Goal: Communication & Community: Share content

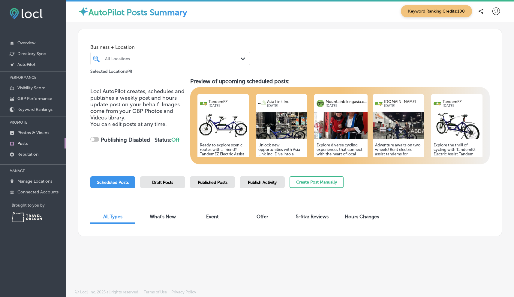
scroll to position [1, 0]
checkbox input "true"
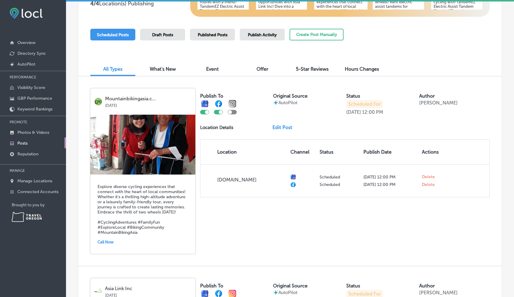
scroll to position [181, 0]
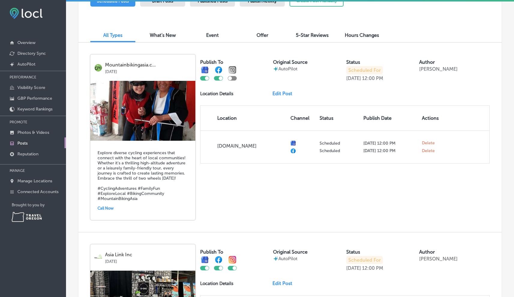
click at [234, 79] on div at bounding box center [232, 78] width 9 height 4
checkbox input "true"
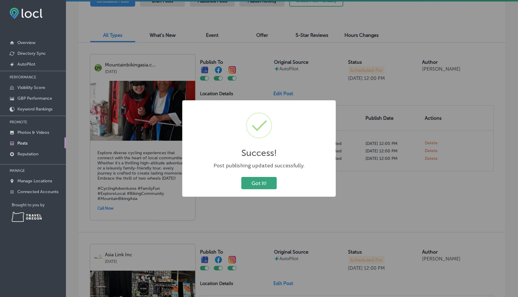
click at [255, 182] on button "Got It!" at bounding box center [258, 183] width 35 height 12
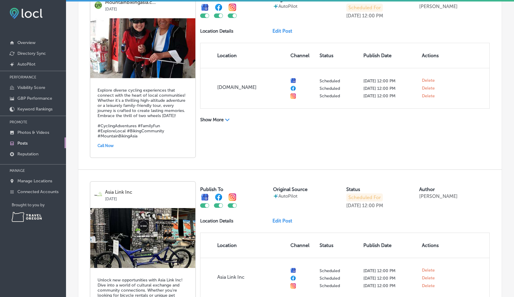
scroll to position [228, 0]
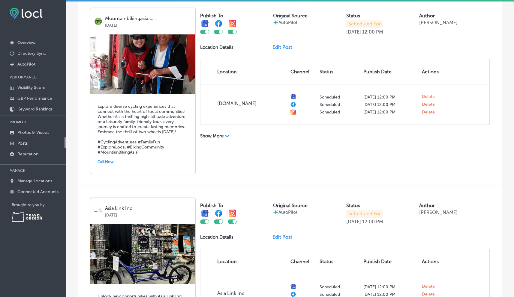
click at [279, 47] on link "Edit Post" at bounding box center [284, 47] width 25 height 6
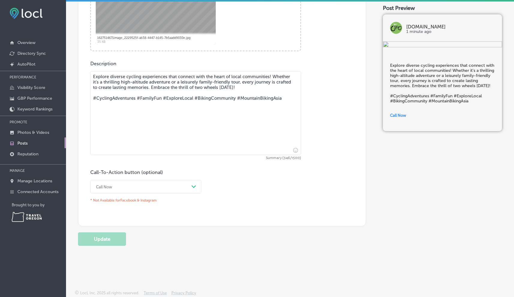
scroll to position [293, 0]
click at [194, 185] on polygon at bounding box center [193, 185] width 4 height 3
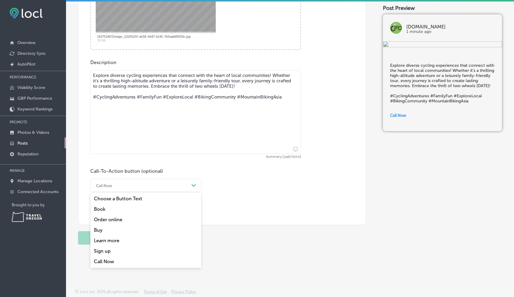
click at [109, 241] on div "Learn more" at bounding box center [145, 241] width 111 height 10
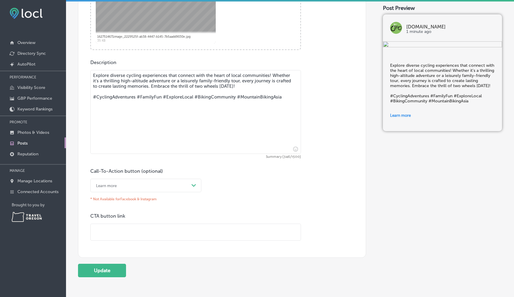
click at [101, 231] on input "text" at bounding box center [196, 232] width 210 height 16
paste input "[URL][DOMAIN_NAME]"
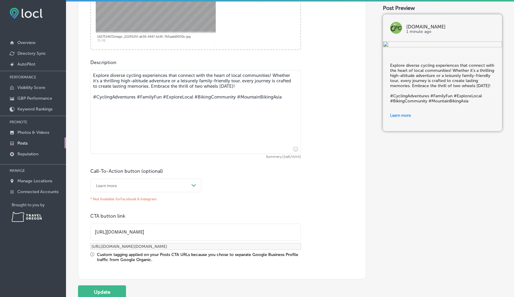
type input "[URL][DOMAIN_NAME]"
click at [193, 185] on icon "Path Created with Sketch." at bounding box center [193, 185] width 4 height 3
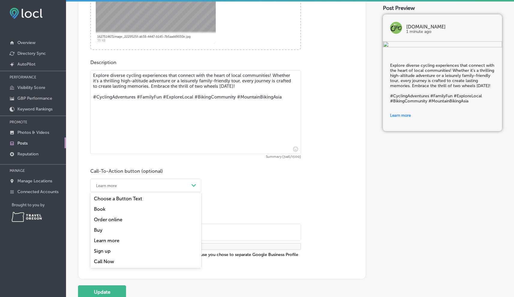
click at [100, 208] on div "Book" at bounding box center [145, 209] width 111 height 10
click at [192, 183] on div "Path Created with Sketch." at bounding box center [194, 186] width 10 height 10
click at [115, 219] on div "Order online" at bounding box center [145, 220] width 111 height 10
click at [198, 187] on div "Path Created with Sketch." at bounding box center [194, 186] width 10 height 10
click at [139, 198] on div "Choose a Button Text" at bounding box center [145, 199] width 111 height 10
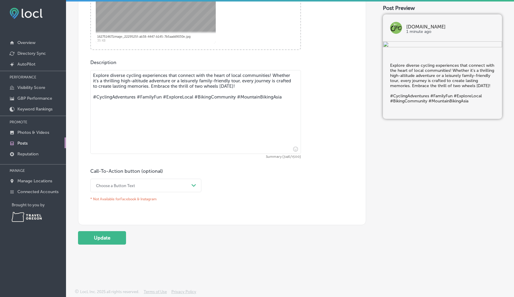
click at [193, 183] on div "Path Created with Sketch." at bounding box center [193, 185] width 5 height 5
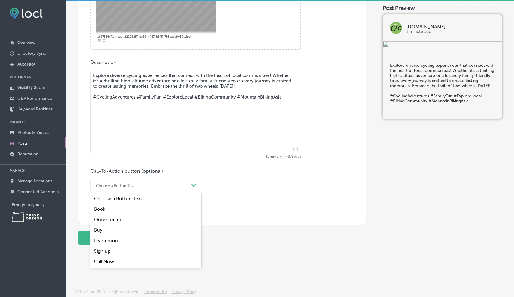
click at [100, 229] on div "Buy" at bounding box center [145, 230] width 111 height 10
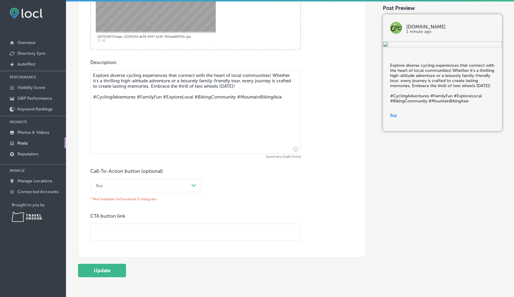
click at [195, 184] on div "Path Created with Sketch." at bounding box center [194, 186] width 10 height 10
click at [104, 251] on div "Sign up" at bounding box center [145, 251] width 111 height 10
click at [192, 185] on polygon at bounding box center [193, 185] width 4 height 3
click at [110, 260] on div "Call Now" at bounding box center [145, 262] width 111 height 10
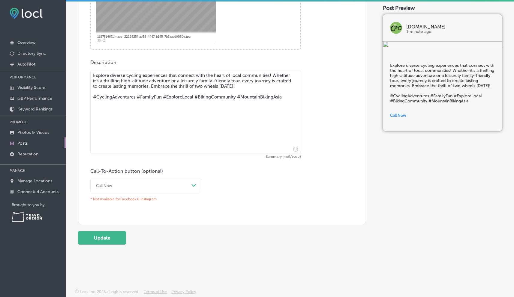
click at [192, 186] on polygon at bounding box center [193, 185] width 4 height 3
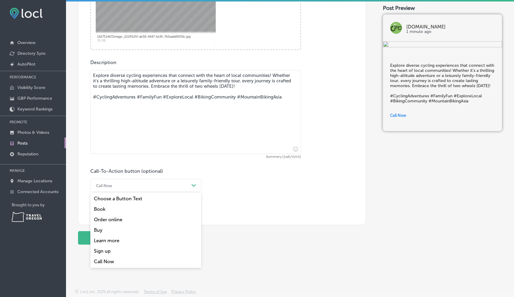
click at [114, 241] on div "Learn more" at bounding box center [145, 241] width 111 height 10
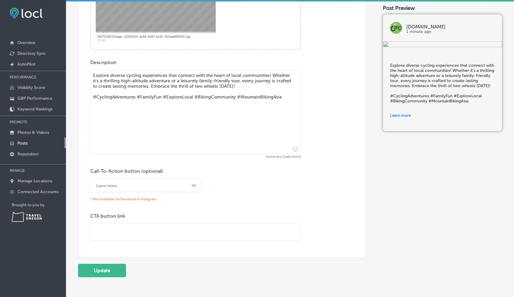
click at [103, 231] on input "text" at bounding box center [196, 232] width 210 height 16
paste input "[URL][DOMAIN_NAME]"
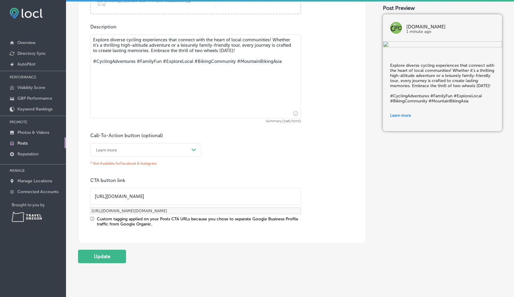
scroll to position [329, 0]
type input "[URL][DOMAIN_NAME]"
click at [104, 253] on button "Update" at bounding box center [102, 255] width 48 height 13
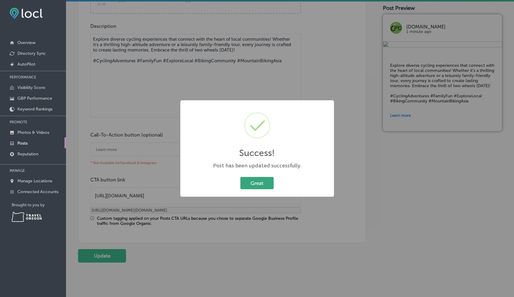
click at [263, 184] on button "Great" at bounding box center [256, 183] width 33 height 12
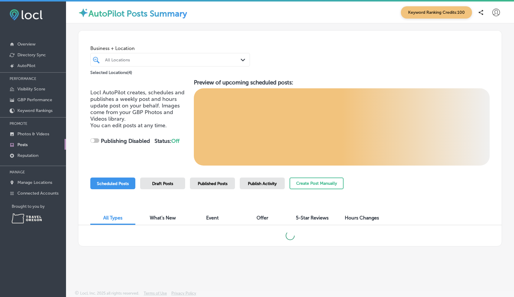
checkbox input "true"
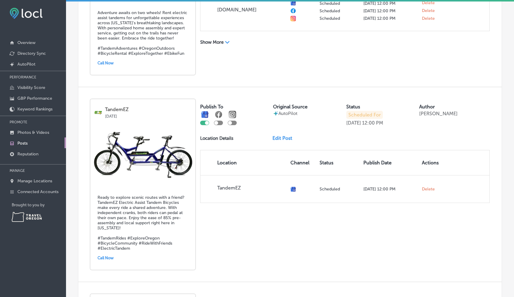
scroll to position [693, 0]
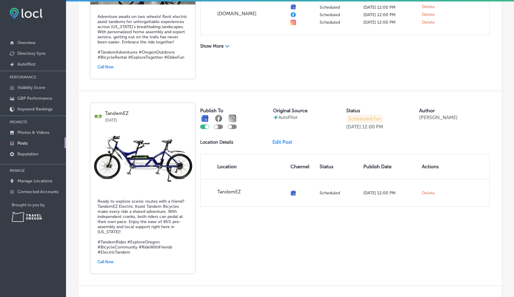
click at [219, 125] on div at bounding box center [218, 127] width 9 height 4
checkbox input "true"
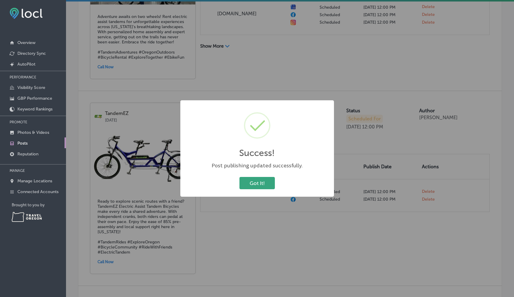
click at [256, 183] on button "Got It!" at bounding box center [256, 183] width 35 height 12
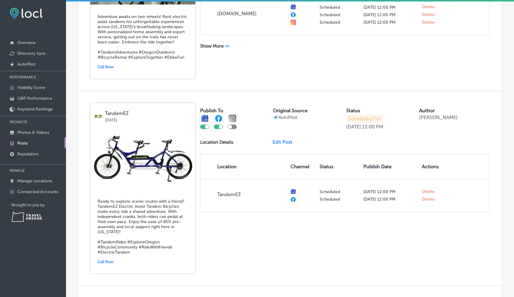
click at [234, 125] on div at bounding box center [232, 127] width 9 height 4
checkbox input "true"
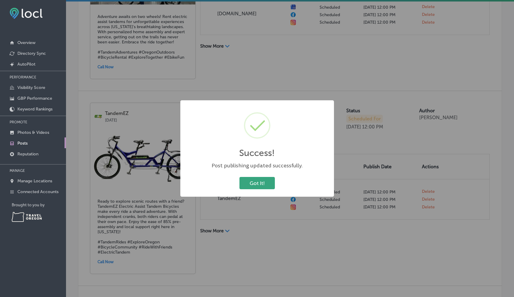
click at [254, 183] on button "Got It!" at bounding box center [256, 183] width 35 height 12
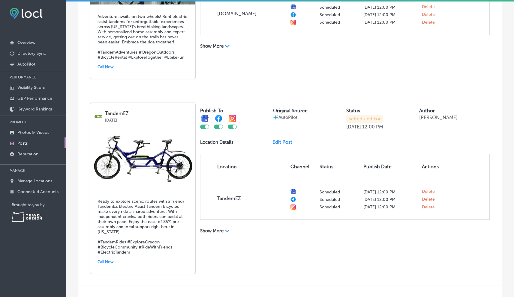
click at [283, 139] on link "Edit Post" at bounding box center [284, 142] width 25 height 6
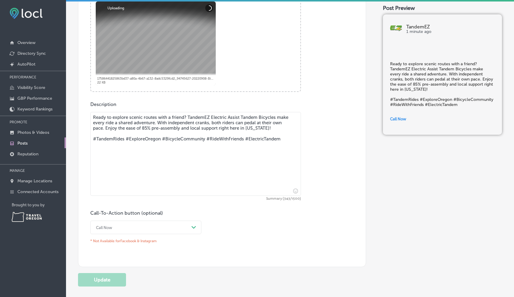
scroll to position [267, 0]
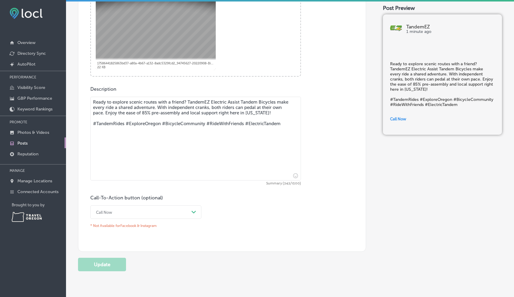
click at [195, 211] on icon "Path Created with Sketch." at bounding box center [193, 212] width 4 height 3
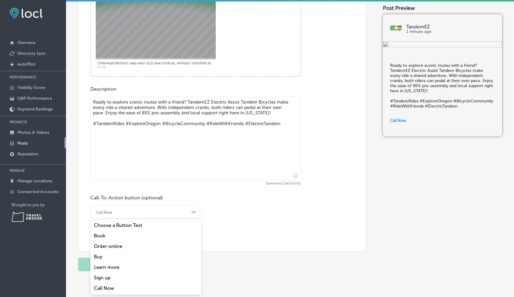
click at [109, 267] on div "Learn more" at bounding box center [145, 267] width 111 height 10
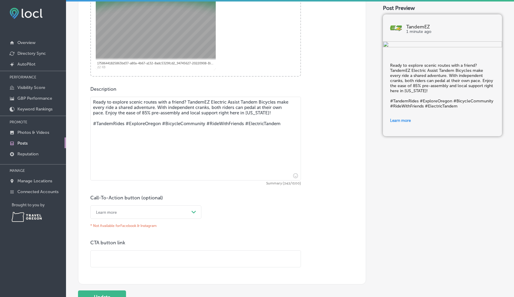
click at [96, 261] on input "text" at bounding box center [196, 259] width 210 height 16
paste input "tandemez.c"
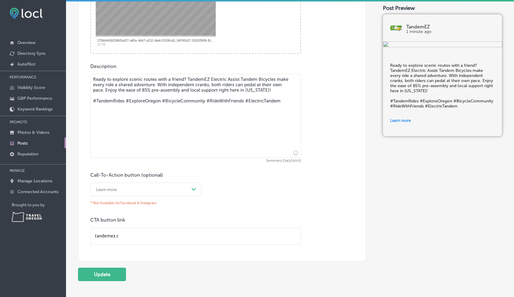
scroll to position [289, 0]
click at [108, 276] on button "Update" at bounding box center [102, 274] width 48 height 13
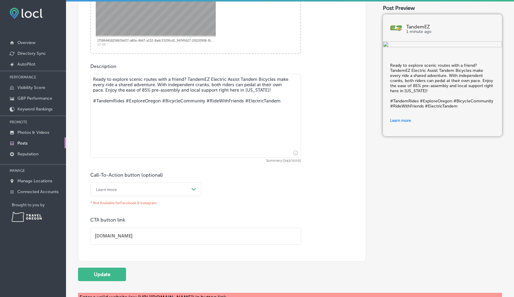
click at [95, 236] on input "[DOMAIN_NAME]" at bounding box center [196, 236] width 210 height 16
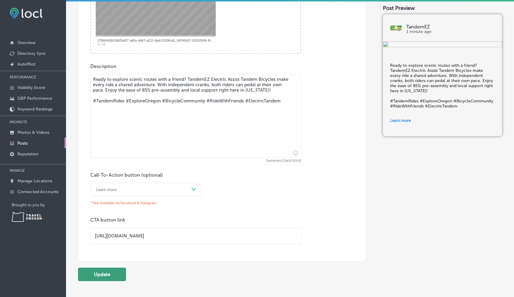
type input "[URL][DOMAIN_NAME]"
click at [108, 273] on button "Update" at bounding box center [102, 274] width 48 height 13
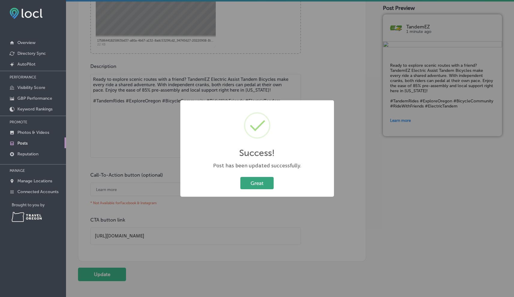
click at [255, 186] on button "Great" at bounding box center [256, 183] width 33 height 12
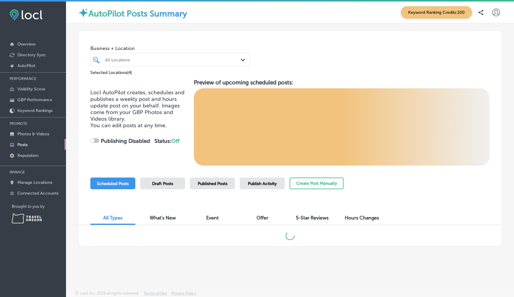
checkbox input "true"
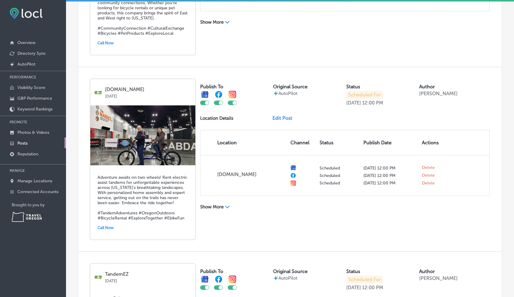
scroll to position [532, 0]
click at [281, 115] on link "Edit Post" at bounding box center [284, 118] width 25 height 6
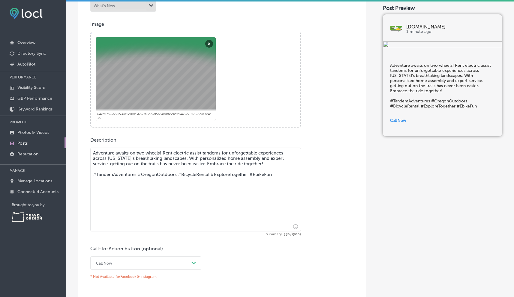
scroll to position [155, 0]
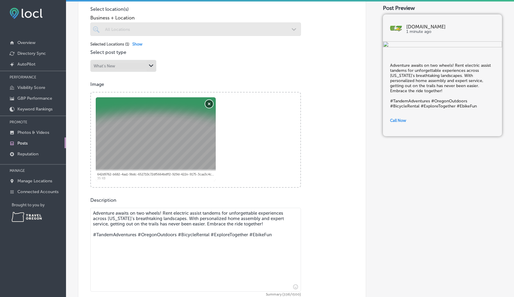
click at [208, 102] on button "Remove" at bounding box center [209, 104] width 8 height 8
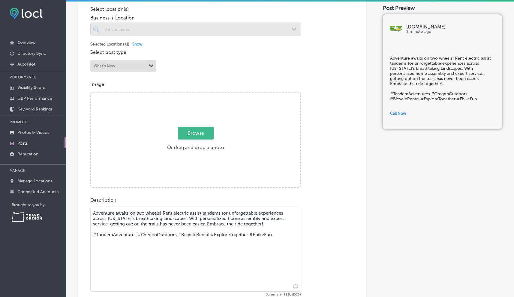
click at [197, 133] on span "Browse" at bounding box center [196, 133] width 36 height 13
click at [197, 94] on input "Browse Or drag and drop a photo" at bounding box center [195, 94] width 209 height 2
type input "C:\fakepath\47637ded-ffc9-40a0-bbeb-b6726d3bcfc0.jpg"
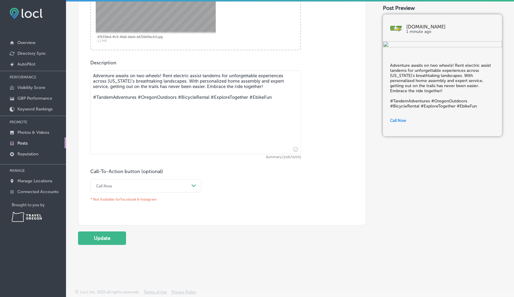
scroll to position [293, 0]
click at [98, 236] on button "Update" at bounding box center [102, 237] width 48 height 13
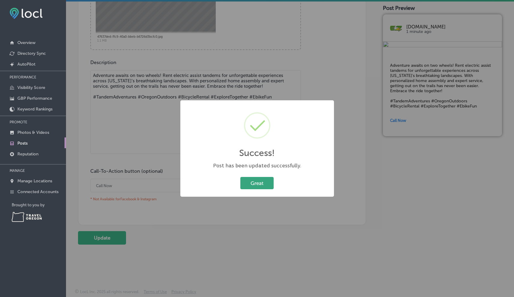
click at [266, 183] on button "Great" at bounding box center [256, 183] width 33 height 12
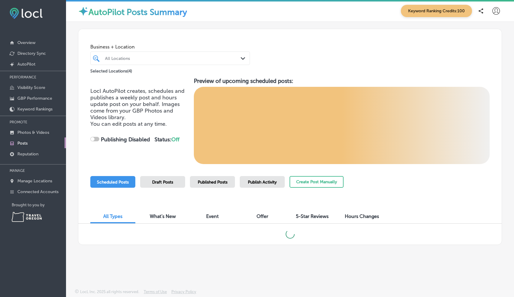
checkbox input "true"
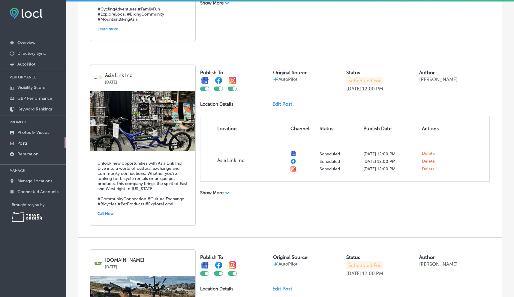
scroll to position [363, 0]
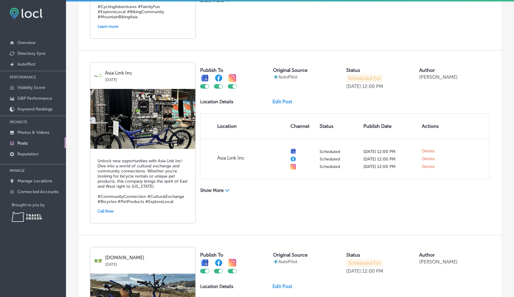
click at [278, 100] on link "Edit Post" at bounding box center [284, 102] width 25 height 6
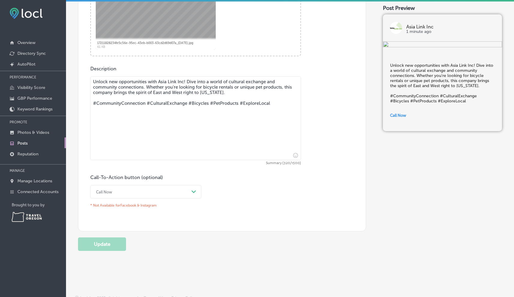
scroll to position [293, 0]
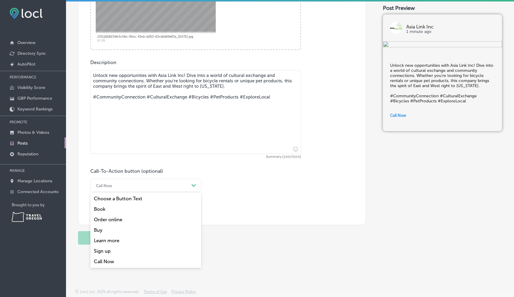
click at [191, 184] on div "Path Created with Sketch." at bounding box center [194, 186] width 10 height 10
click at [110, 220] on div "Order online" at bounding box center [145, 220] width 111 height 10
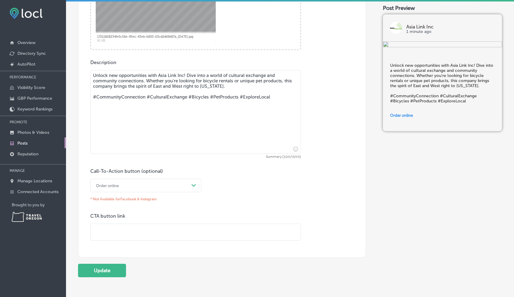
click at [99, 231] on input "text" at bounding box center [196, 232] width 210 height 16
paste input "[URL][DOMAIN_NAME]"
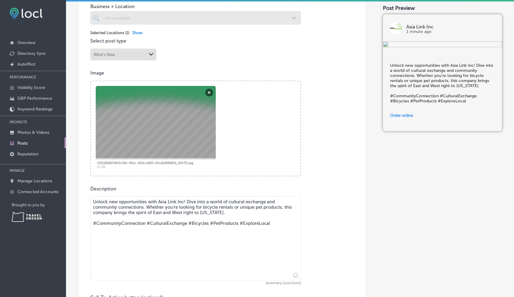
scroll to position [109, 0]
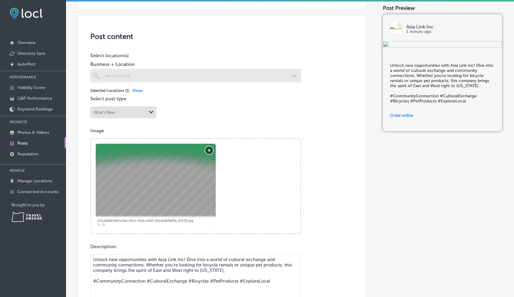
type input "[URL][DOMAIN_NAME]"
click at [208, 150] on button "Remove" at bounding box center [209, 151] width 8 height 8
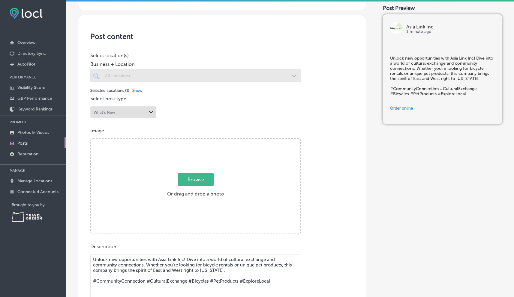
click at [192, 180] on span "Browse" at bounding box center [196, 179] width 36 height 13
click at [192, 141] on input "Browse Or drag and drop a photo" at bounding box center [195, 140] width 209 height 2
type input "C:\fakepath\f7908bcf-4724-482b-8c60-ef483265dfa5.jpg"
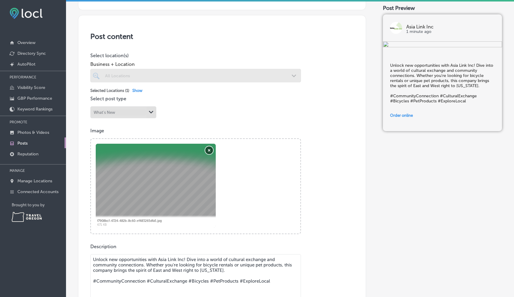
click at [209, 150] on button "Remove" at bounding box center [209, 151] width 8 height 8
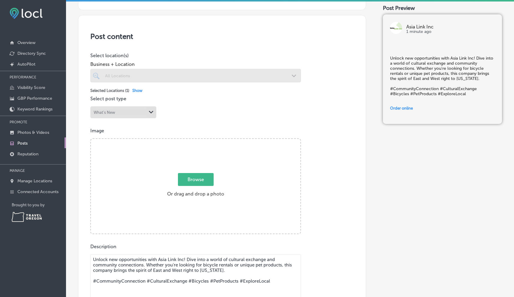
click at [202, 176] on span "Browse" at bounding box center [196, 179] width 36 height 13
click at [202, 141] on input "Browse Or drag and drop a photo" at bounding box center [195, 140] width 209 height 2
type input "C:\fakepath\catnip turqoise main.png"
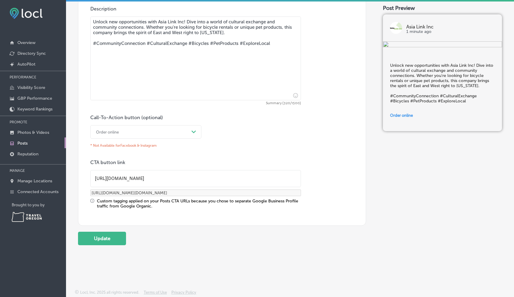
scroll to position [347, 0]
click at [97, 239] on button "Update" at bounding box center [102, 238] width 48 height 13
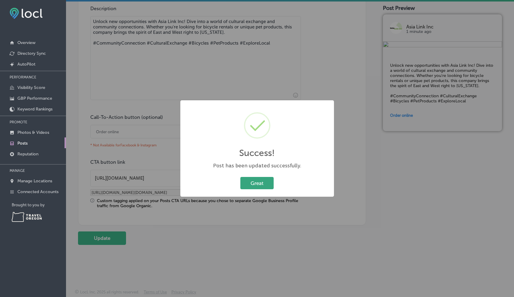
click at [261, 185] on button "Great" at bounding box center [256, 183] width 33 height 12
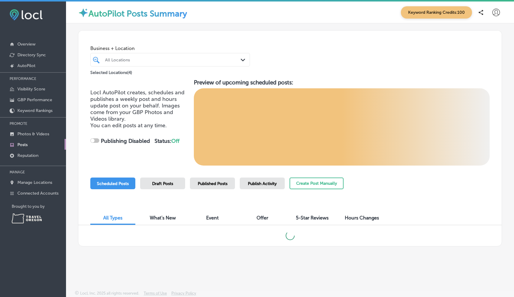
checkbox input "true"
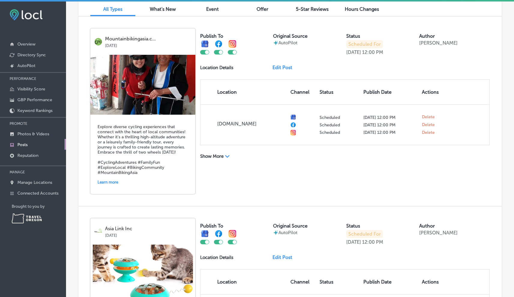
scroll to position [200, 0]
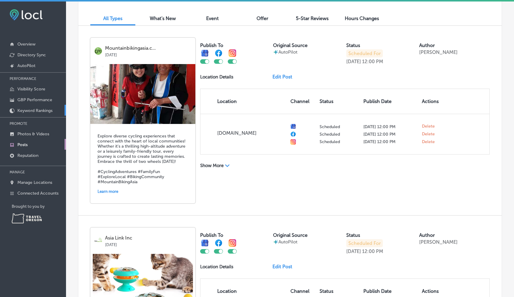
click at [31, 110] on p "Keyword Rankings" at bounding box center [34, 110] width 35 height 5
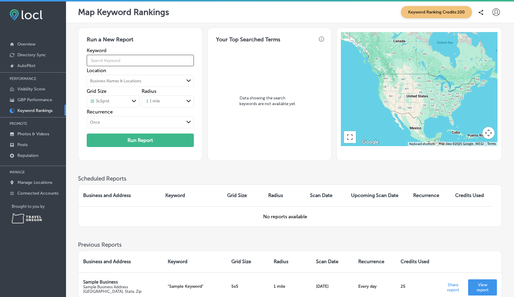
click at [98, 61] on input "text" at bounding box center [140, 60] width 107 height 17
click at [165, 82] on div "Business Names & Locations" at bounding box center [135, 80] width 97 height 9
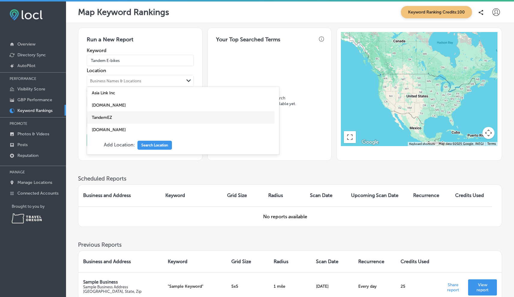
click at [106, 117] on label "TandemEZ" at bounding box center [122, 117] width 60 height 5
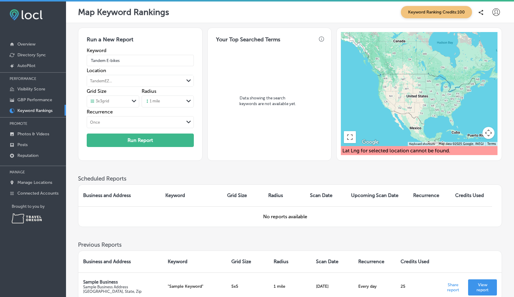
click at [188, 101] on icon "Path Created with Sketch." at bounding box center [188, 101] width 4 height 3
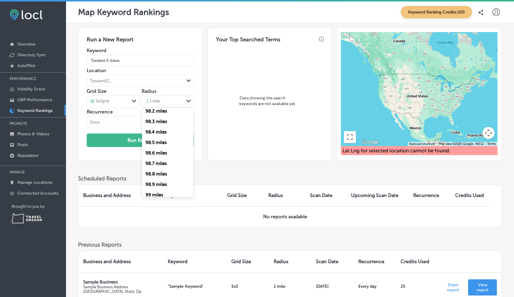
scroll to position [10405, 0]
click at [156, 189] on label "100 miles" at bounding box center [155, 191] width 20 height 5
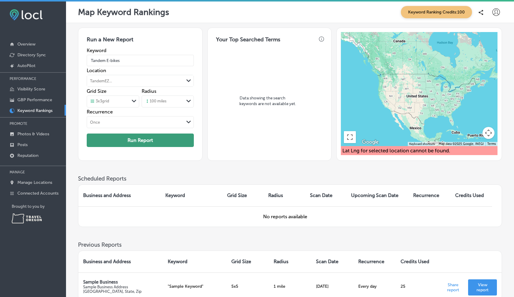
click at [138, 139] on button "Run Report" at bounding box center [140, 140] width 107 height 13
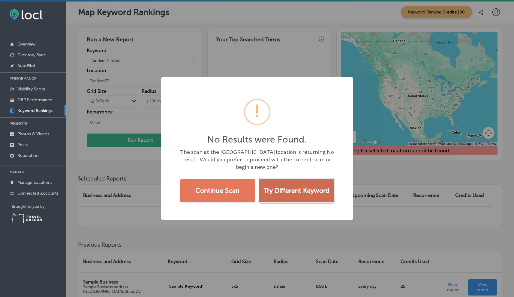
click at [280, 194] on button "Try Different Keyword" at bounding box center [296, 190] width 75 height 23
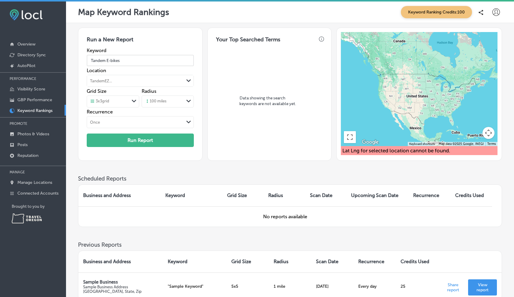
drag, startPoint x: 106, startPoint y: 61, endPoint x: 120, endPoint y: 60, distance: 13.2
click at [120, 60] on input "Tandem E-bikes" at bounding box center [140, 60] width 107 height 17
click at [139, 141] on button "Run Report" at bounding box center [140, 140] width 107 height 13
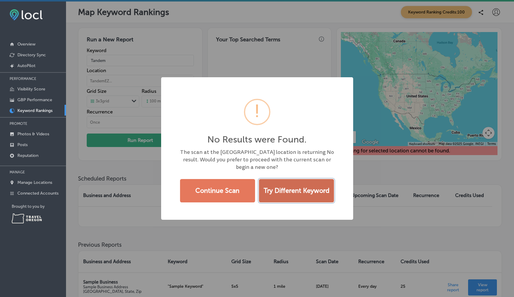
click at [275, 195] on button "Try Different Keyword" at bounding box center [296, 190] width 75 height 23
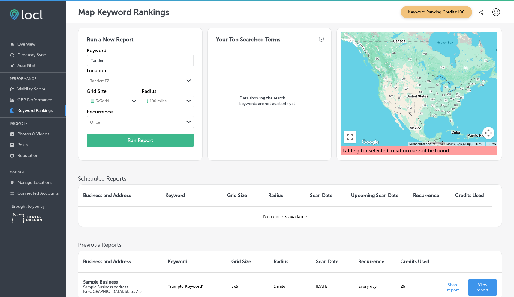
drag, startPoint x: 110, startPoint y: 59, endPoint x: 82, endPoint y: 57, distance: 27.3
click at [82, 57] on div "Run a New Report Keyword Tandem Location [GEOGRAPHIC_DATA]... Path Created with…" at bounding box center [140, 94] width 124 height 133
type input "bike rentals"
click at [130, 139] on button "Run Report" at bounding box center [140, 140] width 107 height 13
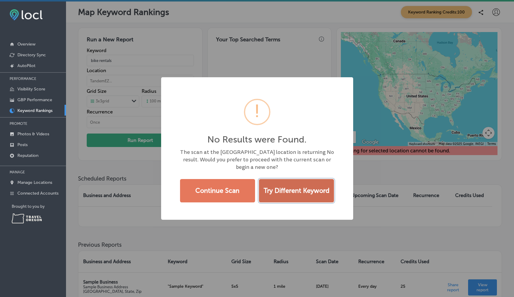
click at [283, 196] on button "Try Different Keyword" at bounding box center [296, 190] width 75 height 23
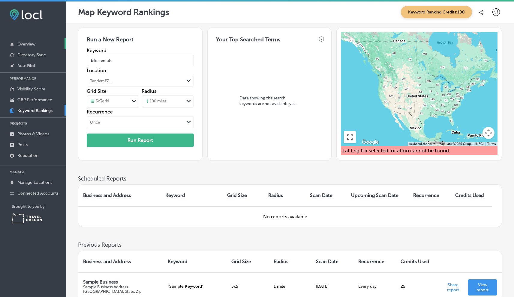
click at [23, 42] on p "Overview" at bounding box center [26, 44] width 18 height 5
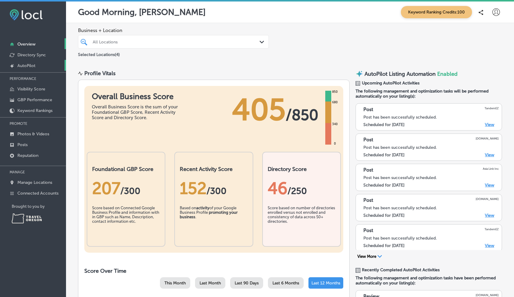
click at [32, 65] on p "AutoPilot" at bounding box center [26, 65] width 18 height 5
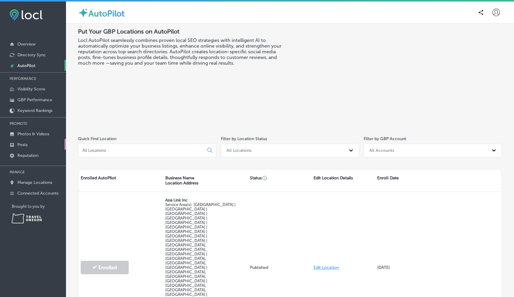
click at [23, 142] on p "Posts" at bounding box center [22, 144] width 10 height 5
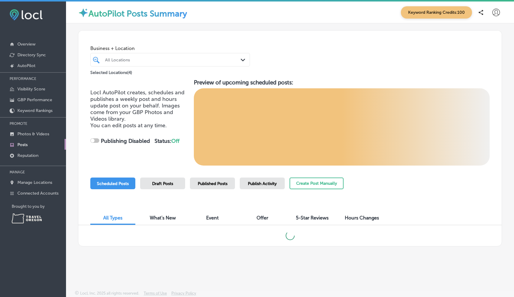
checkbox input "true"
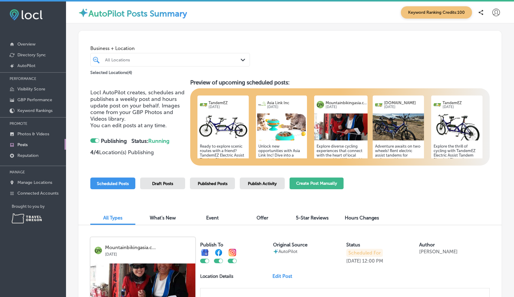
click at [317, 186] on button "Create Post Manually" at bounding box center [316, 184] width 54 height 12
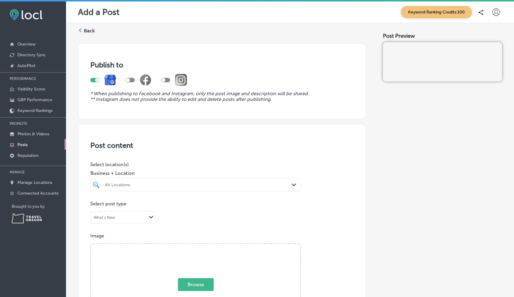
click at [132, 80] on div at bounding box center [130, 80] width 9 height 4
checkbox input "true"
click at [168, 79] on div at bounding box center [165, 80] width 9 height 4
checkbox input "true"
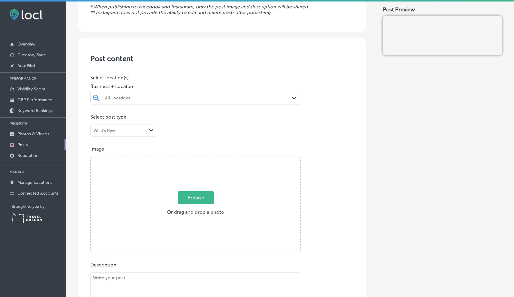
scroll to position [93, 0]
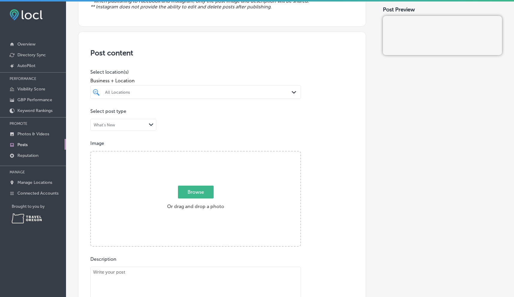
click at [289, 92] on div "All Locations Path Created with Sketch." at bounding box center [196, 92] width 210 height 9
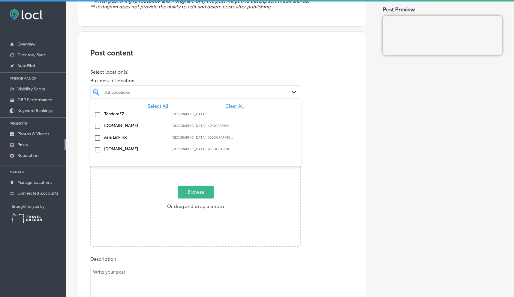
click at [97, 136] on input "checkbox" at bounding box center [97, 138] width 7 height 7
click at [331, 144] on p "Image" at bounding box center [221, 144] width 263 height 6
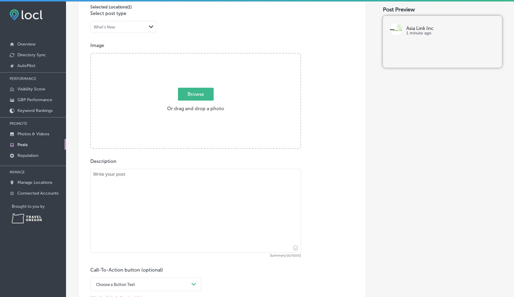
scroll to position [193, 0]
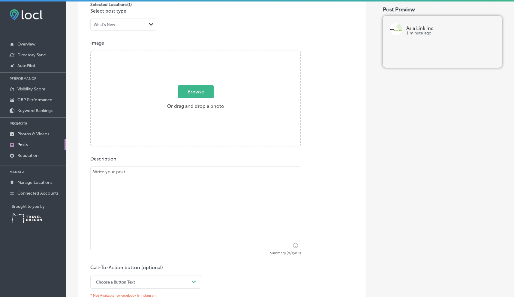
click at [191, 94] on span "Browse" at bounding box center [196, 91] width 36 height 13
click at [191, 53] on input "Browse Or drag and drop a photo" at bounding box center [195, 52] width 209 height 2
type input "C:\fakepath\[PERSON_NAME].jpg"
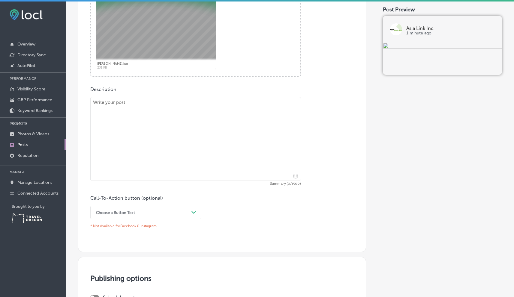
scroll to position [262, 0]
click at [101, 107] on textarea at bounding box center [195, 139] width 210 height 84
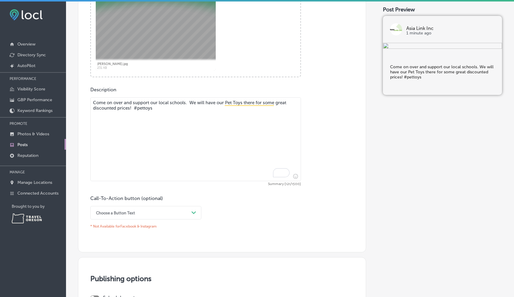
type textarea "Come on over and support our local schools. We will have our Pet Toys there for…"
click at [191, 211] on div "Path Created with Sketch." at bounding box center [193, 213] width 5 height 5
click at [124, 246] on div "Order online" at bounding box center [145, 247] width 111 height 10
click at [98, 260] on input "text" at bounding box center [196, 260] width 210 height 16
paste input "[URL][DOMAIN_NAME]"
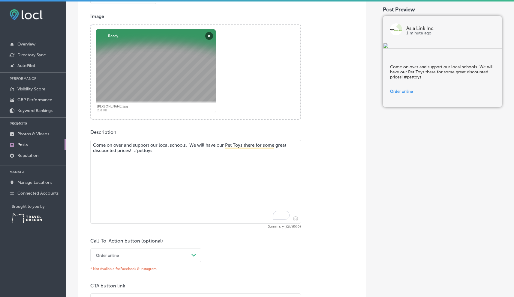
scroll to position [212, 0]
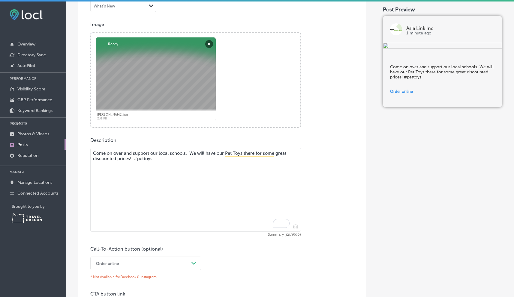
type input "[URL][DOMAIN_NAME]"
drag, startPoint x: 132, startPoint y: 153, endPoint x: 85, endPoint y: 153, distance: 46.5
click at [85, 153] on div "Post content Select location(s) Business + Location Asia Link Inc Path Created …" at bounding box center [222, 134] width 288 height 445
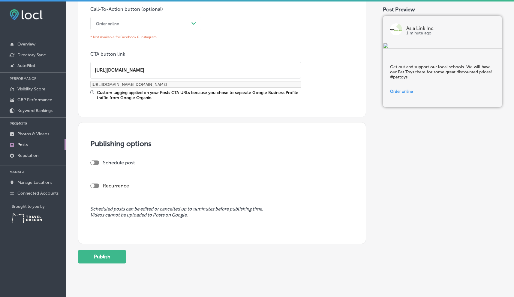
scroll to position [452, 0]
click at [96, 161] on div at bounding box center [94, 162] width 9 height 4
type textarea "Get out and support our local schools. We will have our Pet Toys there for some…"
checkbox input "true"
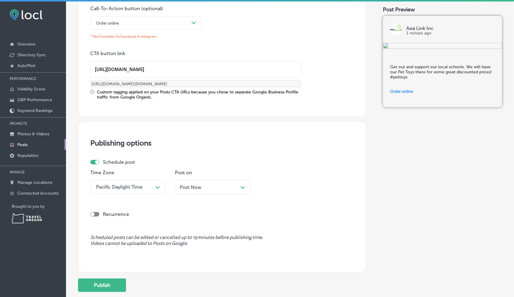
click at [97, 213] on div at bounding box center [94, 214] width 9 height 4
checkbox input "true"
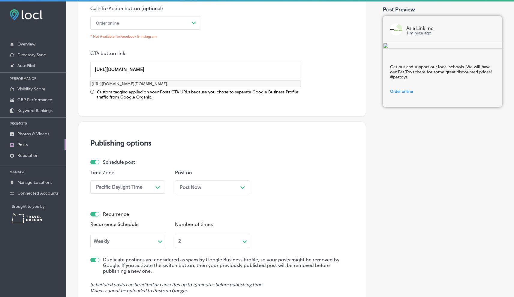
click at [243, 241] on div "2 Path Created with Sketch." at bounding box center [212, 240] width 75 height 16
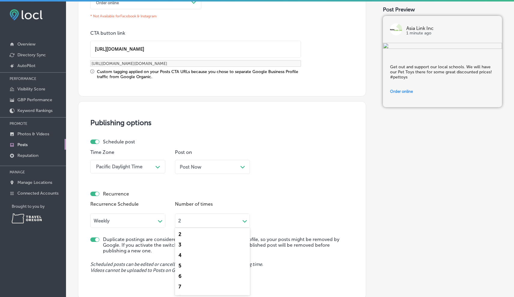
click at [185, 233] on div "2" at bounding box center [212, 234] width 75 height 10
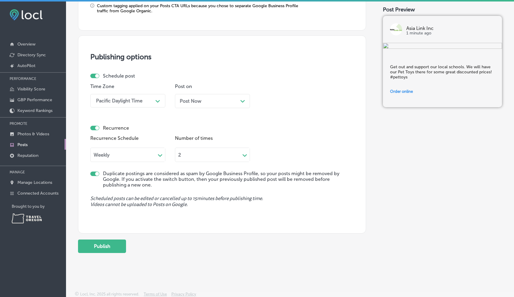
scroll to position [539, 0]
click at [104, 246] on button "Publish" at bounding box center [102, 246] width 48 height 13
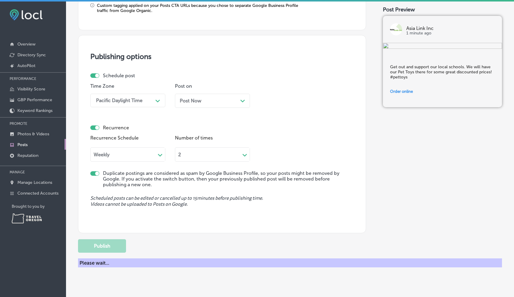
checkbox input "false"
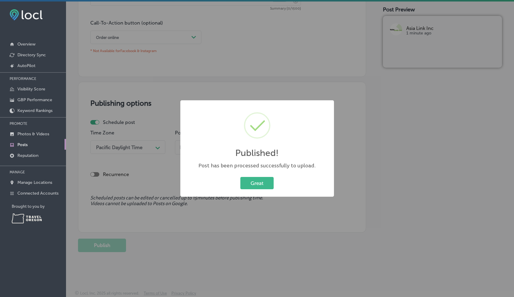
scroll to position [438, 0]
click at [249, 186] on button "Great" at bounding box center [256, 183] width 33 height 12
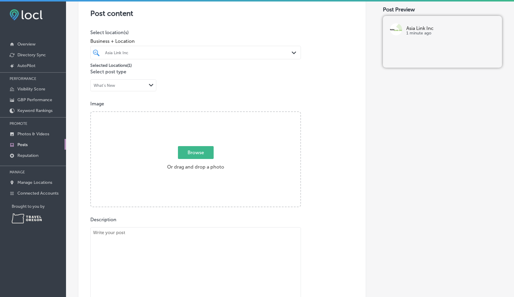
scroll to position [137, 0]
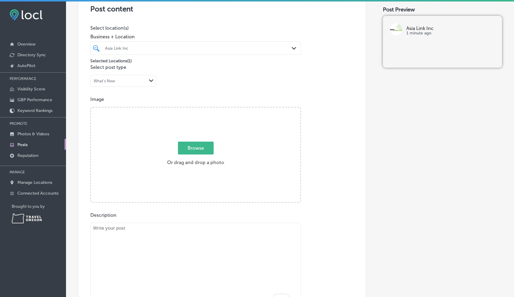
click at [197, 151] on span "Browse" at bounding box center [196, 148] width 36 height 13
click at [197, 109] on input "Browse Or drag and drop a photo" at bounding box center [195, 109] width 209 height 2
type input "C:\fakepath\Screenshot [DATE] 10.44.58 AM.png"
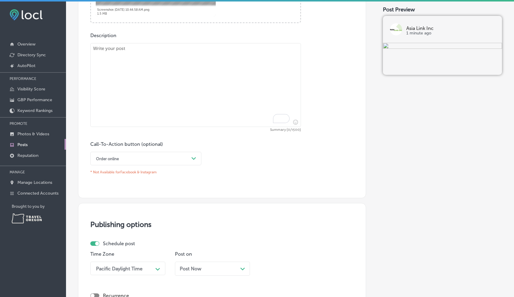
scroll to position [318, 0]
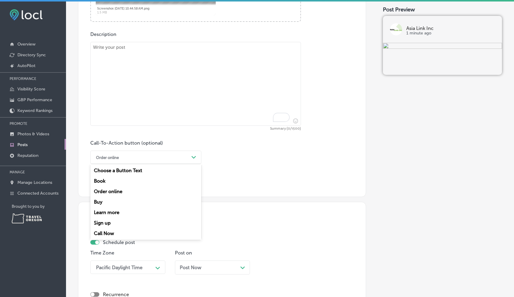
click at [192, 158] on icon "Path Created with Sketch." at bounding box center [193, 157] width 4 height 3
click at [111, 190] on div "Order online" at bounding box center [145, 191] width 111 height 10
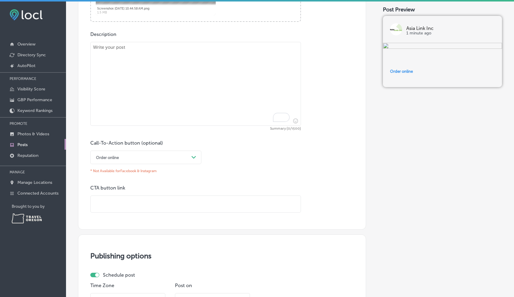
click at [105, 203] on input "text" at bounding box center [196, 204] width 210 height 16
paste input "[URL][DOMAIN_NAME]"
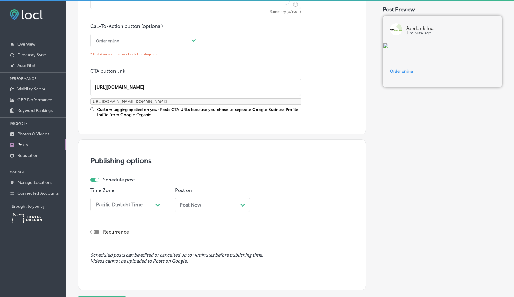
scroll to position [478, 0]
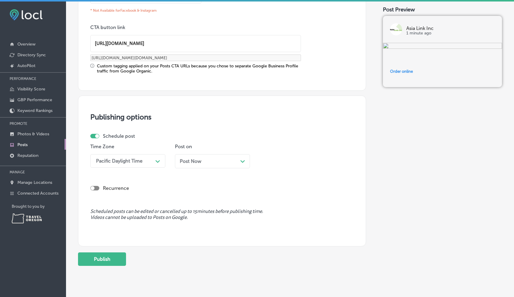
click at [97, 187] on div at bounding box center [94, 188] width 9 height 4
type input "[URL][DOMAIN_NAME]"
checkbox input "true"
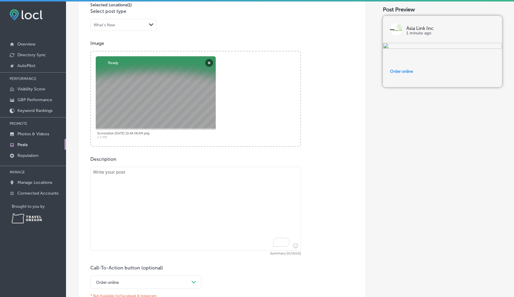
scroll to position [196, 0]
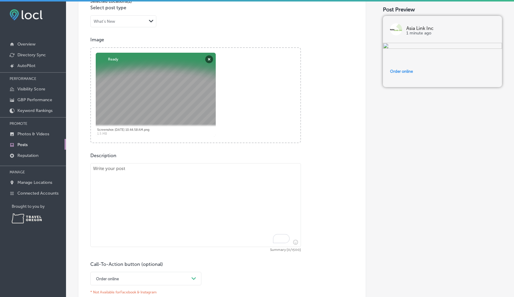
click at [100, 172] on textarea "To enrich screen reader interactions, please activate Accessibility in Grammarl…" at bounding box center [195, 205] width 210 height 84
type textarea "C"
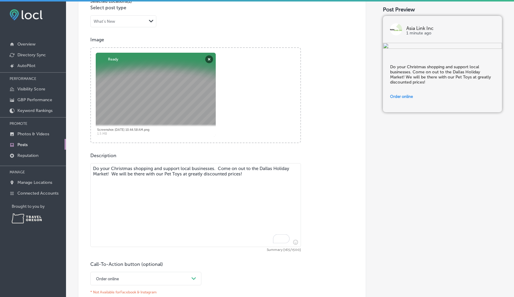
click at [250, 174] on textarea "Do your Christmas shopping and support local businesses. Come on out to the Dal…" at bounding box center [195, 205] width 210 height 84
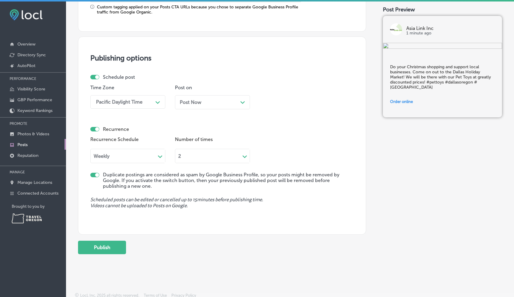
scroll to position [539, 0]
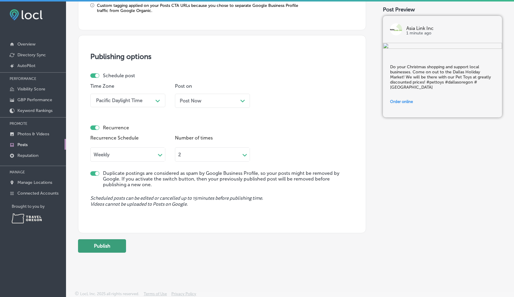
type textarea "Do your Christmas shopping and support local businesses. Come on out to the Dal…"
click at [103, 247] on button "Publish" at bounding box center [102, 246] width 48 height 13
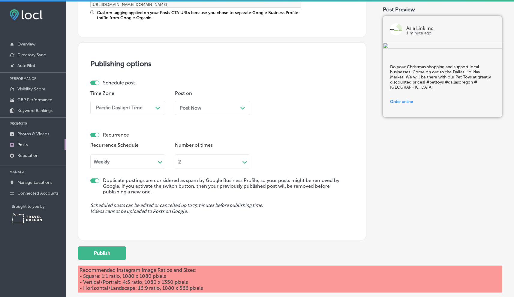
scroll to position [567, 0]
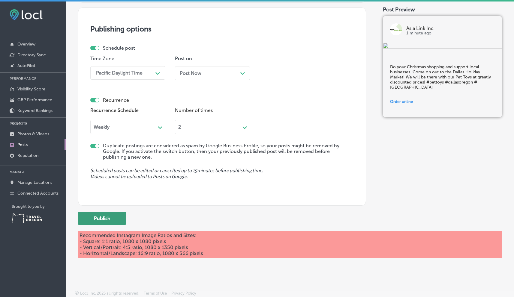
click at [109, 218] on button "Publish" at bounding box center [102, 218] width 48 height 13
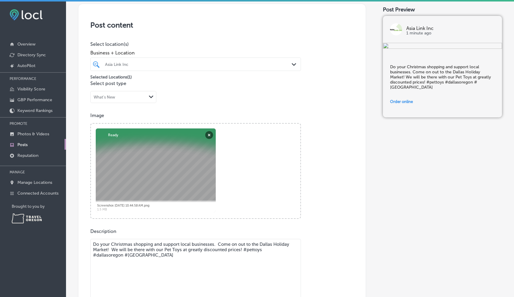
scroll to position [101, 0]
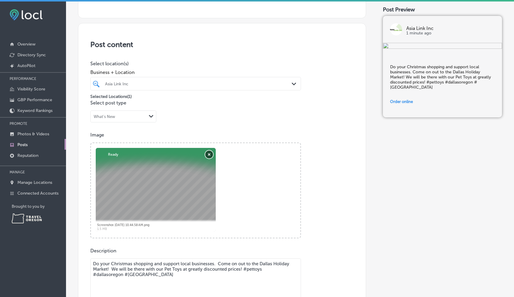
click at [207, 153] on button "Remove" at bounding box center [209, 155] width 8 height 8
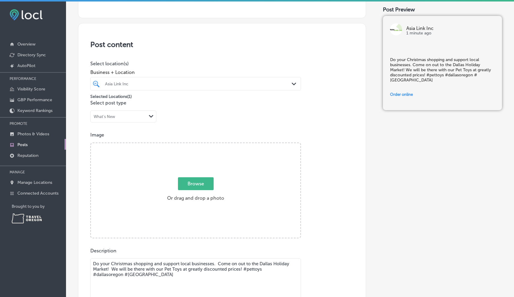
click at [197, 181] on span "Browse" at bounding box center [196, 183] width 36 height 13
click at [197, 145] on input "Browse Or drag and drop a photo" at bounding box center [195, 144] width 209 height 2
type input "C:\fakepath\Screenshot [DATE] 10.44.58 AM.png"
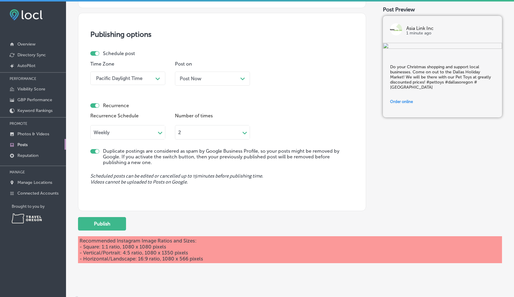
scroll to position [561, 0]
click at [107, 218] on button "Publish" at bounding box center [102, 223] width 48 height 13
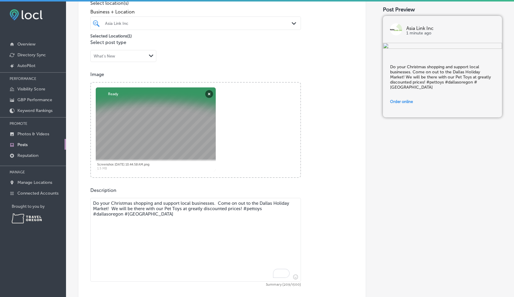
scroll to position [157, 0]
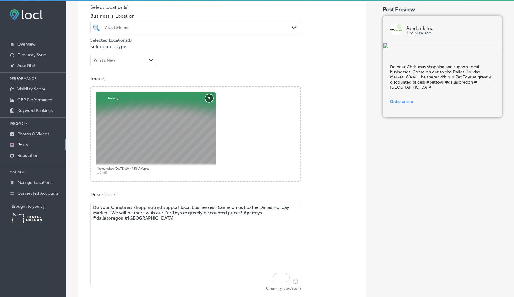
click at [207, 97] on button "Remove" at bounding box center [209, 98] width 8 height 8
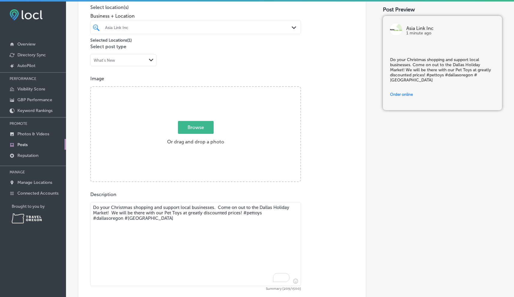
click at [198, 129] on span "Browse" at bounding box center [196, 127] width 36 height 13
click at [198, 89] on input "Browse Or drag and drop a photo" at bounding box center [195, 88] width 209 height 2
type input "C:\fakepath\Screenshot [DATE] 10.44.58 AM.png"
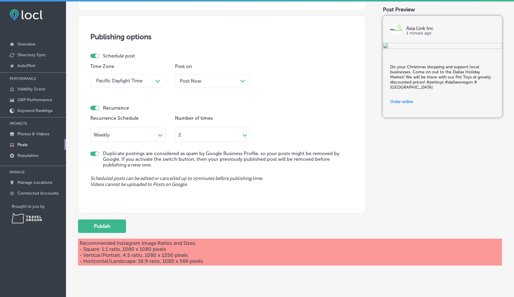
scroll to position [567, 0]
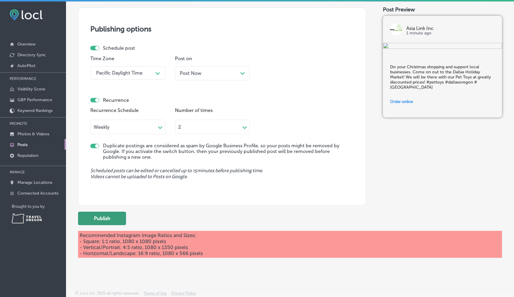
click at [97, 216] on button "Publish" at bounding box center [102, 218] width 48 height 13
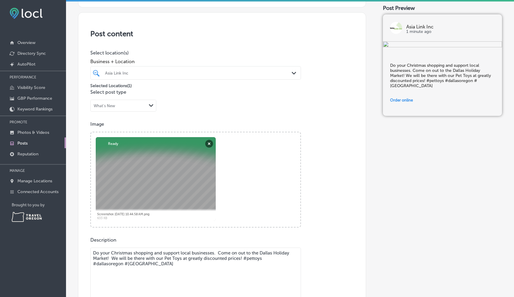
scroll to position [109, 0]
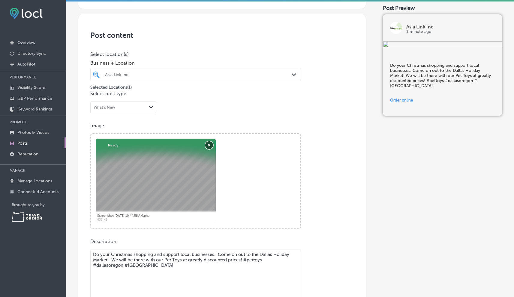
click at [209, 144] on button "Remove" at bounding box center [209, 145] width 8 height 8
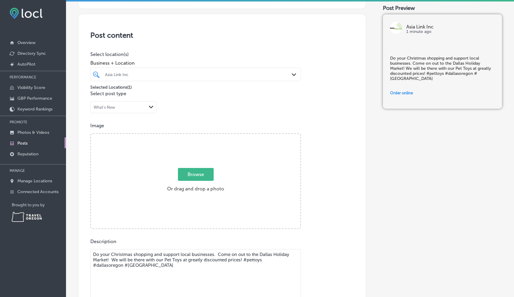
click at [198, 172] on span "Browse" at bounding box center [196, 174] width 36 height 13
click at [198, 136] on input "Browse Or drag and drop a photo" at bounding box center [195, 135] width 209 height 2
type input "C:\fakepath\Screenshot [DATE] 10.44.58 AM (1).png"
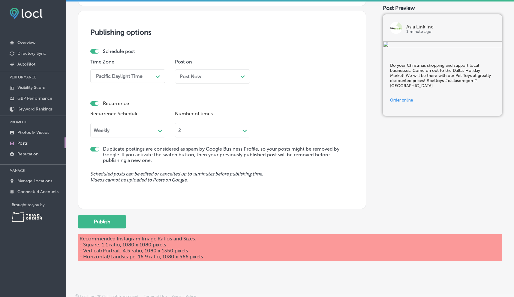
scroll to position [567, 0]
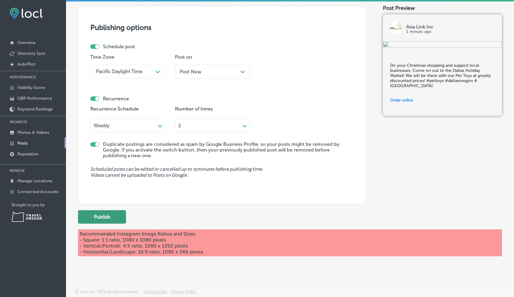
click at [108, 216] on button "Publish" at bounding box center [102, 216] width 48 height 13
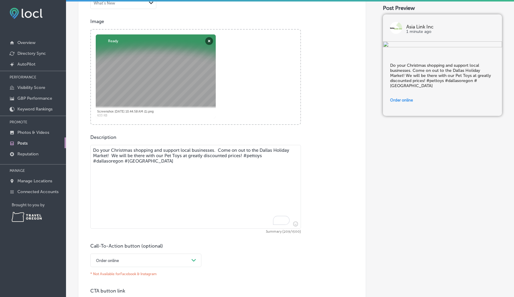
scroll to position [196, 0]
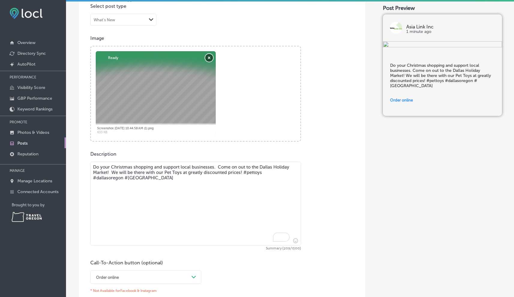
click at [208, 55] on button "Remove" at bounding box center [209, 58] width 8 height 8
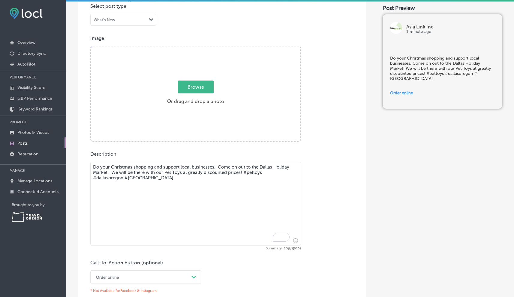
click at [198, 89] on span "Browse" at bounding box center [196, 87] width 36 height 13
click at [198, 48] on input "Browse Or drag and drop a photo" at bounding box center [195, 47] width 209 height 2
type input "C:\fakepath\Screenshot [DATE] 10.44.58 AM (1) (1).png"
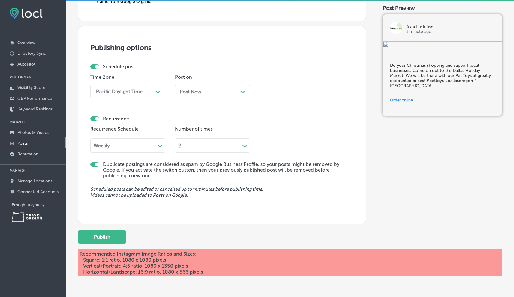
scroll to position [567, 0]
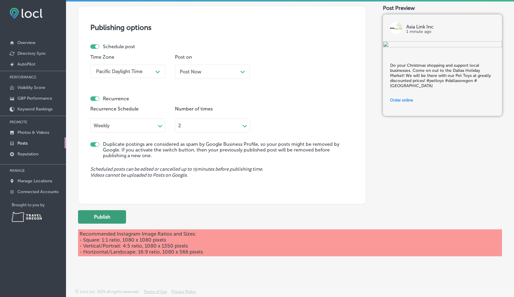
click at [101, 214] on button "Publish" at bounding box center [102, 216] width 48 height 13
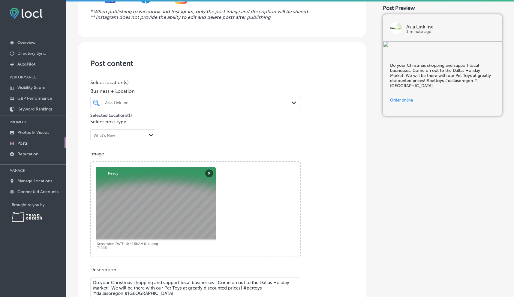
scroll to position [81, 0]
click at [210, 172] on button "Remove" at bounding box center [209, 174] width 8 height 8
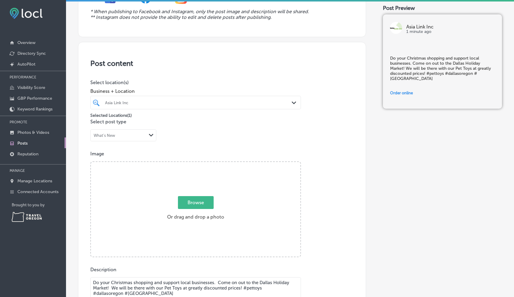
click at [193, 202] on span "Browse" at bounding box center [196, 202] width 36 height 13
click at [193, 164] on input "Browse Or drag and drop a photo" at bounding box center [195, 163] width 209 height 2
type input "C:\fakepath\Screenshot [DATE] 10.44.58 AM (1) (1) (1).png"
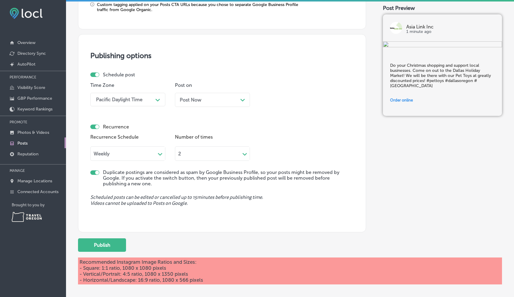
scroll to position [567, 0]
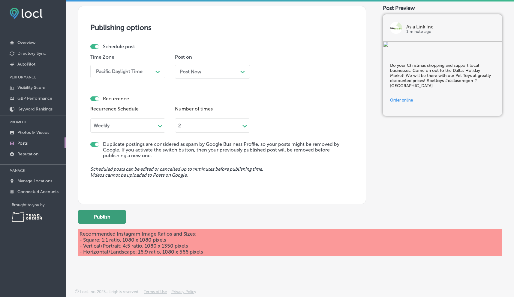
click at [106, 216] on button "Publish" at bounding box center [102, 216] width 48 height 13
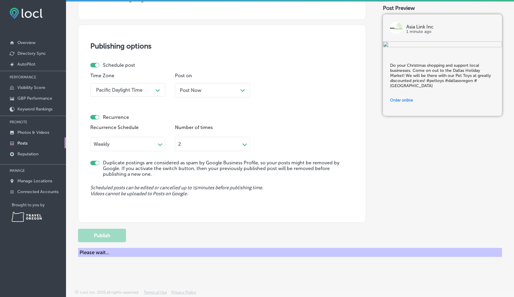
scroll to position [438, 0]
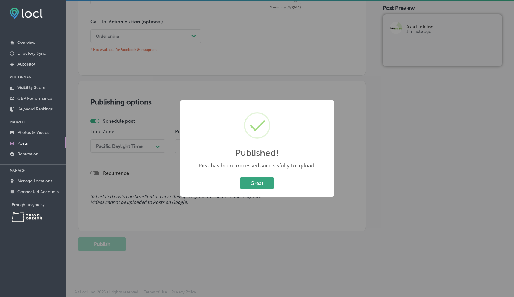
click at [257, 185] on button "Great" at bounding box center [256, 183] width 33 height 12
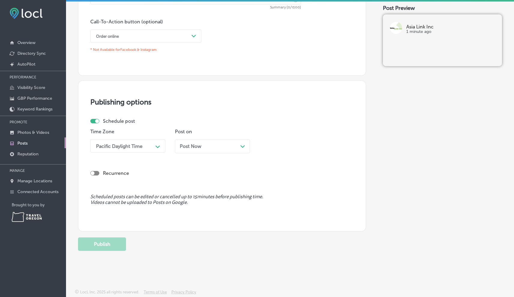
click at [96, 173] on div at bounding box center [94, 173] width 9 height 4
checkbox input "true"
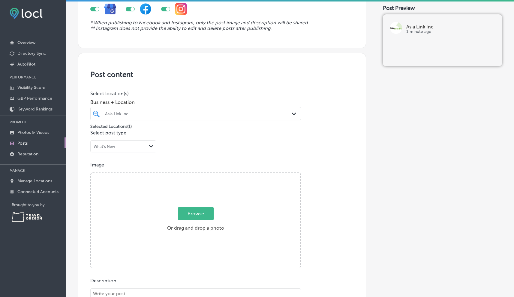
scroll to position [0, 0]
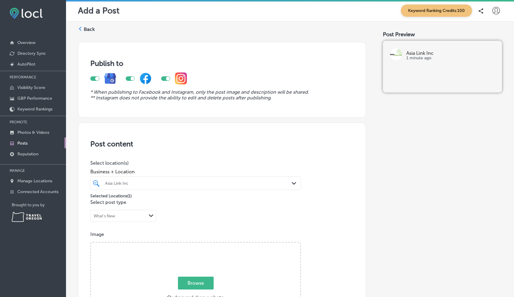
click at [87, 28] on label "Back" at bounding box center [89, 29] width 11 height 7
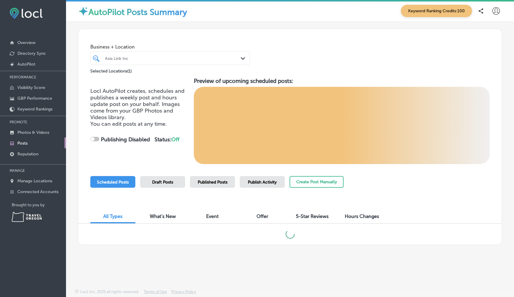
checkbox input "true"
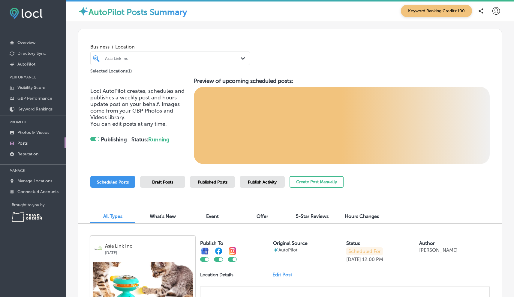
click at [210, 180] on span "Published Posts" at bounding box center [213, 182] width 30 height 5
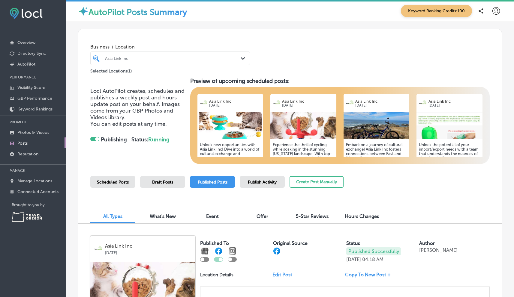
click at [262, 185] on div "Publish Activity" at bounding box center [262, 182] width 45 height 12
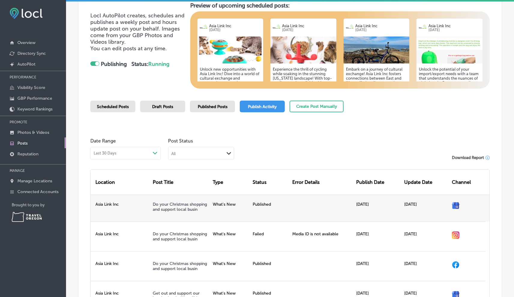
scroll to position [2, 0]
click at [165, 211] on link "Do your Christmas shopping and support local busin" at bounding box center [180, 208] width 54 height 10
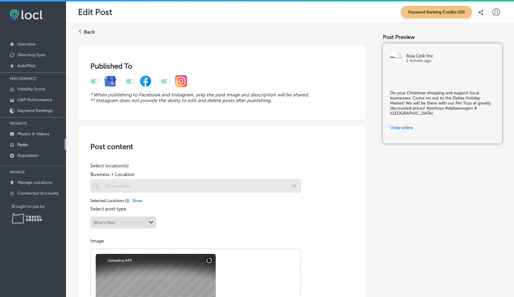
checkbox input "true"
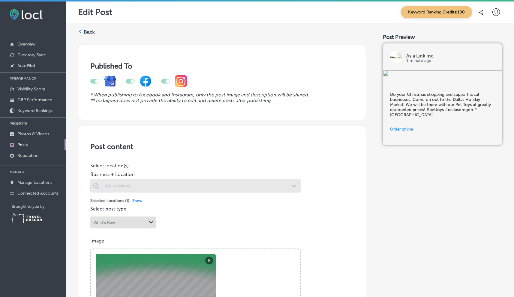
click at [88, 28] on div "Back" at bounding box center [86, 34] width 17 height 12
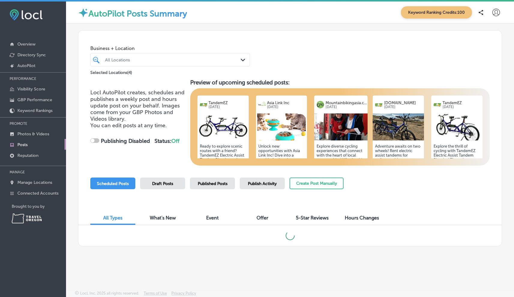
checkbox input "true"
